Goal: Task Accomplishment & Management: Manage account settings

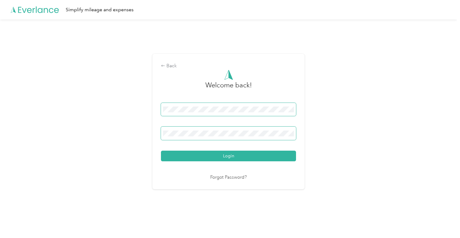
click at [230, 156] on button "Login" at bounding box center [228, 156] width 135 height 11
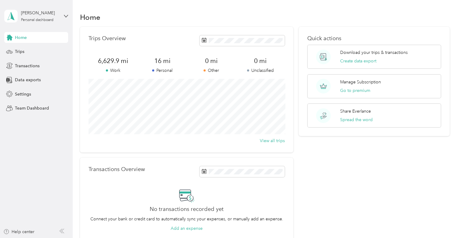
click at [25, 46] on div "Home Trips Transactions Data exports Settings Team Dashboard" at bounding box center [36, 73] width 64 height 82
click at [22, 51] on span "Trips" at bounding box center [19, 51] width 9 height 6
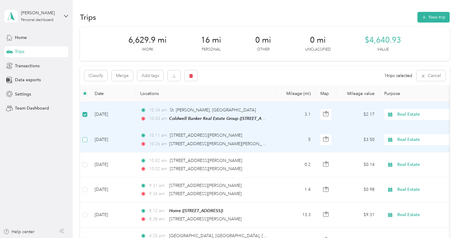
click at [86, 136] on label at bounding box center [85, 139] width 5 height 7
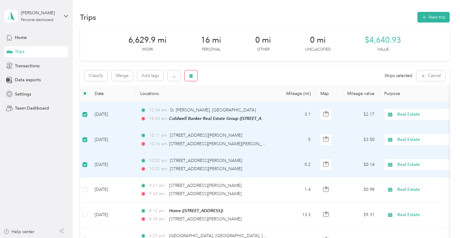
click at [194, 74] on button "button" at bounding box center [191, 75] width 13 height 11
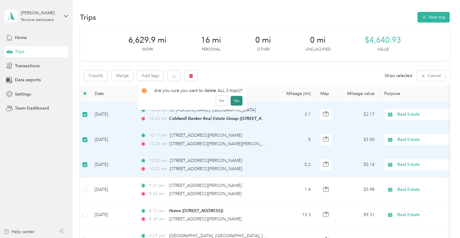
click at [237, 100] on button "Yes" at bounding box center [237, 101] width 12 height 10
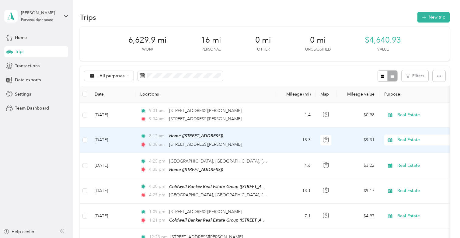
click at [262, 139] on div "8:12 am Home ([STREET_ADDRESS])" at bounding box center [204, 135] width 128 height 7
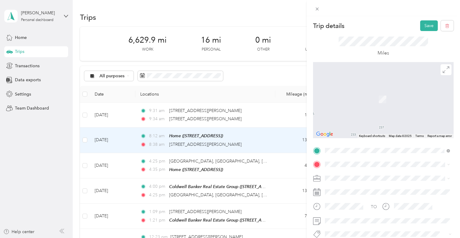
click at [363, 188] on span "[STREET_ADDRESS][PERSON_NAME][US_STATE]" at bounding box center [384, 185] width 95 height 5
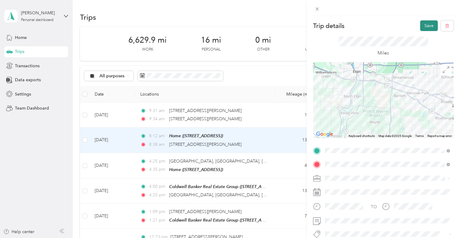
click at [427, 30] on button "Save" at bounding box center [429, 25] width 18 height 11
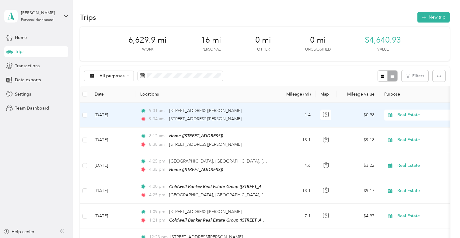
click at [267, 113] on div "9:31 am [STREET_ADDRESS][PERSON_NAME]" at bounding box center [204, 110] width 128 height 7
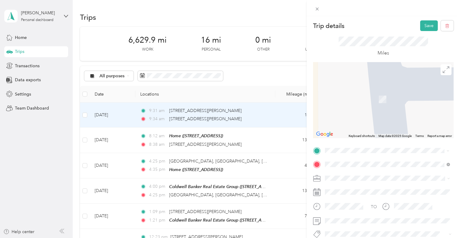
click at [362, 173] on span "[STREET_ADDRESS][PERSON_NAME][US_STATE]" at bounding box center [384, 172] width 95 height 5
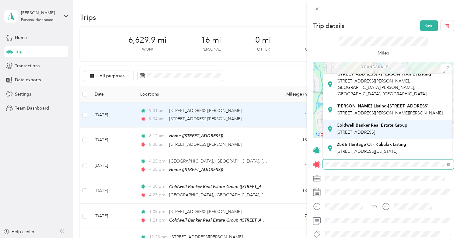
scroll to position [58, 0]
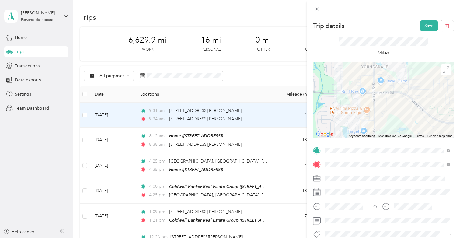
click at [364, 130] on div "Coldwell Banker Real Estate Group [STREET_ADDRESS]" at bounding box center [372, 124] width 71 height 13
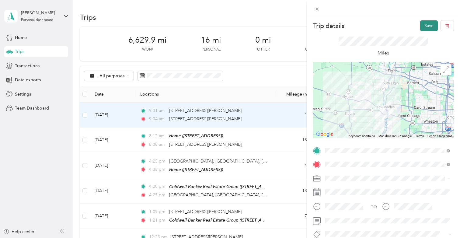
click at [425, 29] on button "Save" at bounding box center [429, 25] width 18 height 11
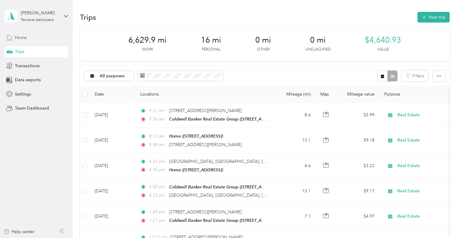
click at [28, 39] on div "Home" at bounding box center [36, 37] width 64 height 11
